Goal: Task Accomplishment & Management: Use online tool/utility

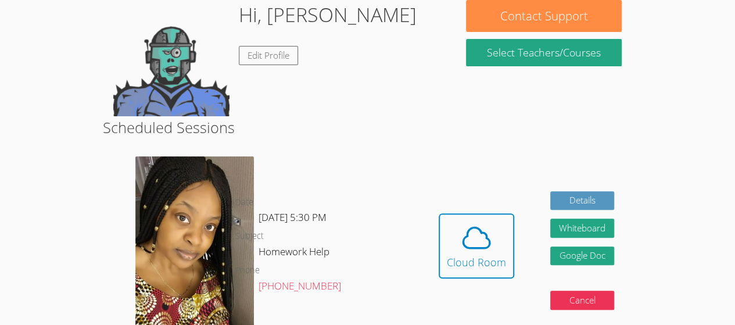
scroll to position [119, 0]
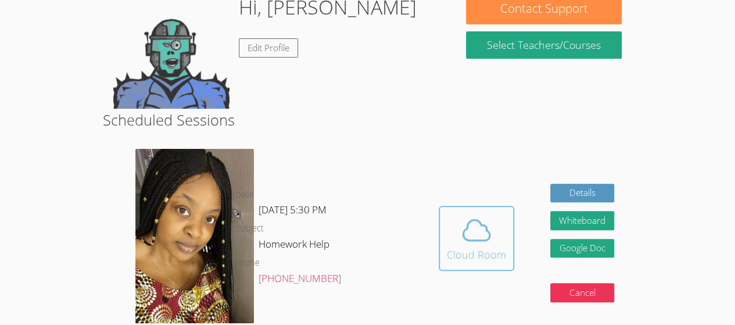
click at [468, 246] on div "Cloud Room" at bounding box center [476, 254] width 59 height 16
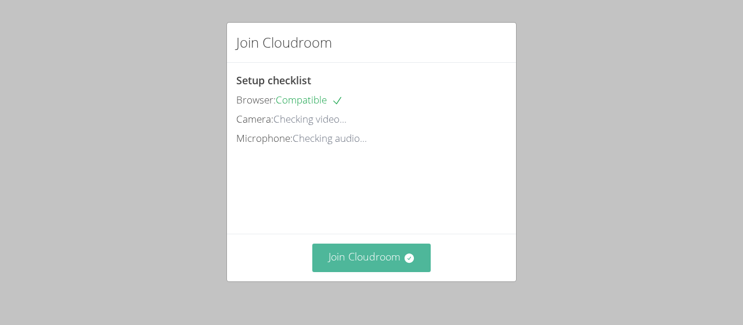
click at [359, 261] on button "Join Cloudroom" at bounding box center [371, 257] width 119 height 28
